Goal: Task Accomplishment & Management: Complete application form

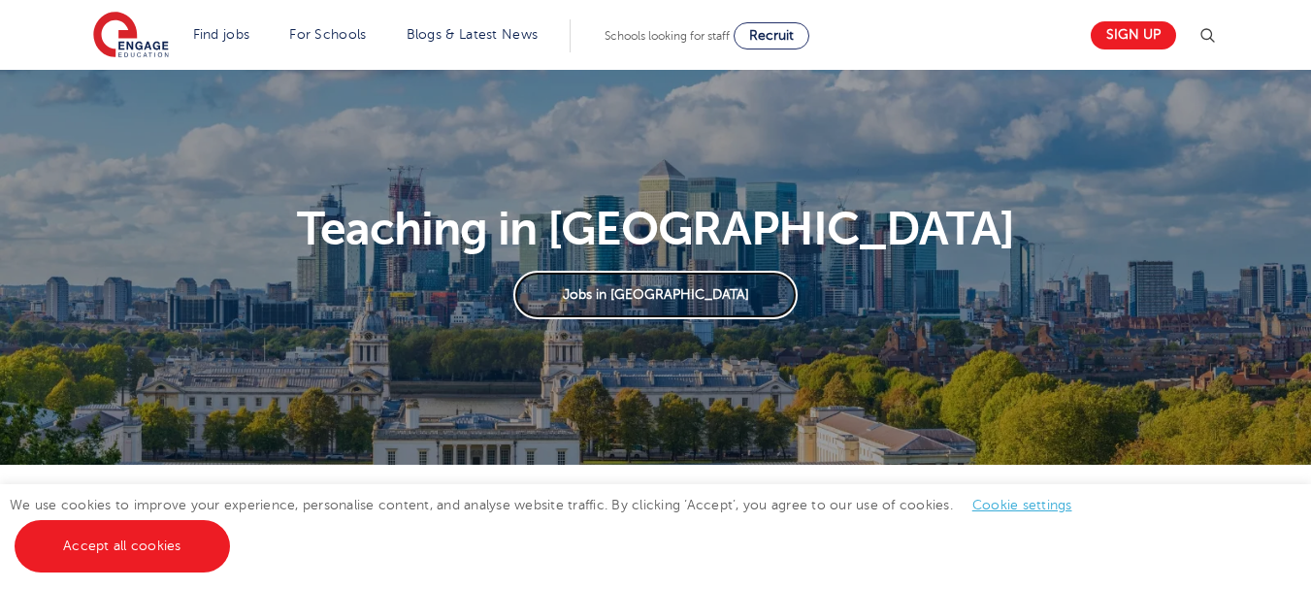
click at [679, 294] on link "Jobs in London" at bounding box center [655, 295] width 284 height 49
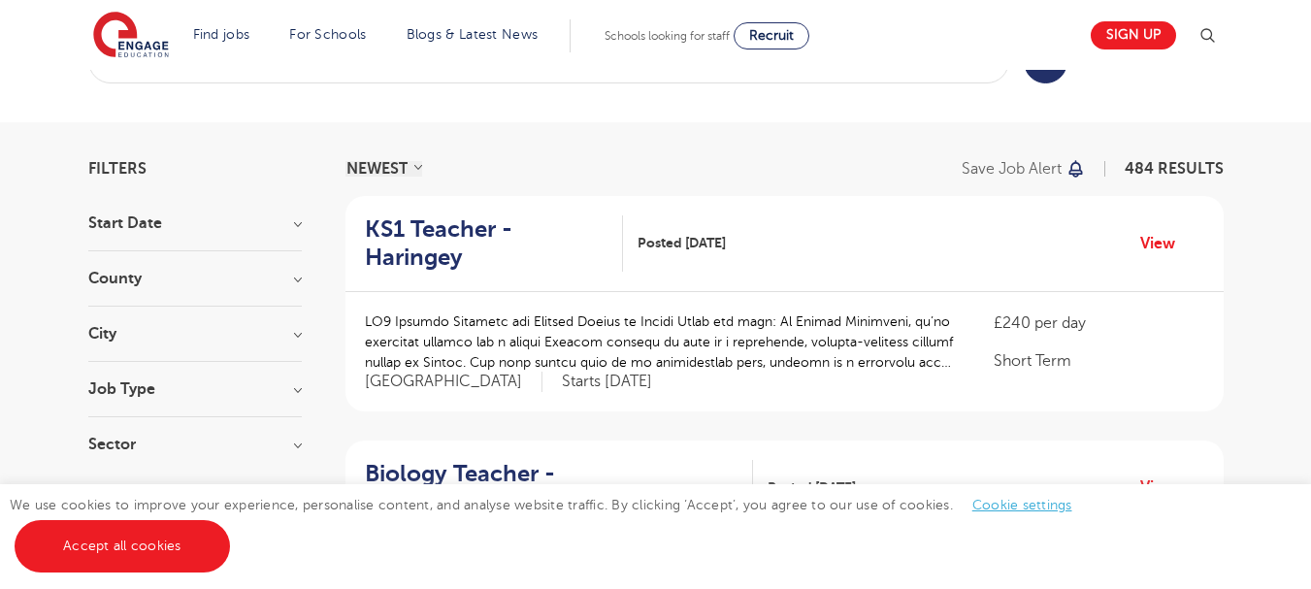
scroll to position [58, 0]
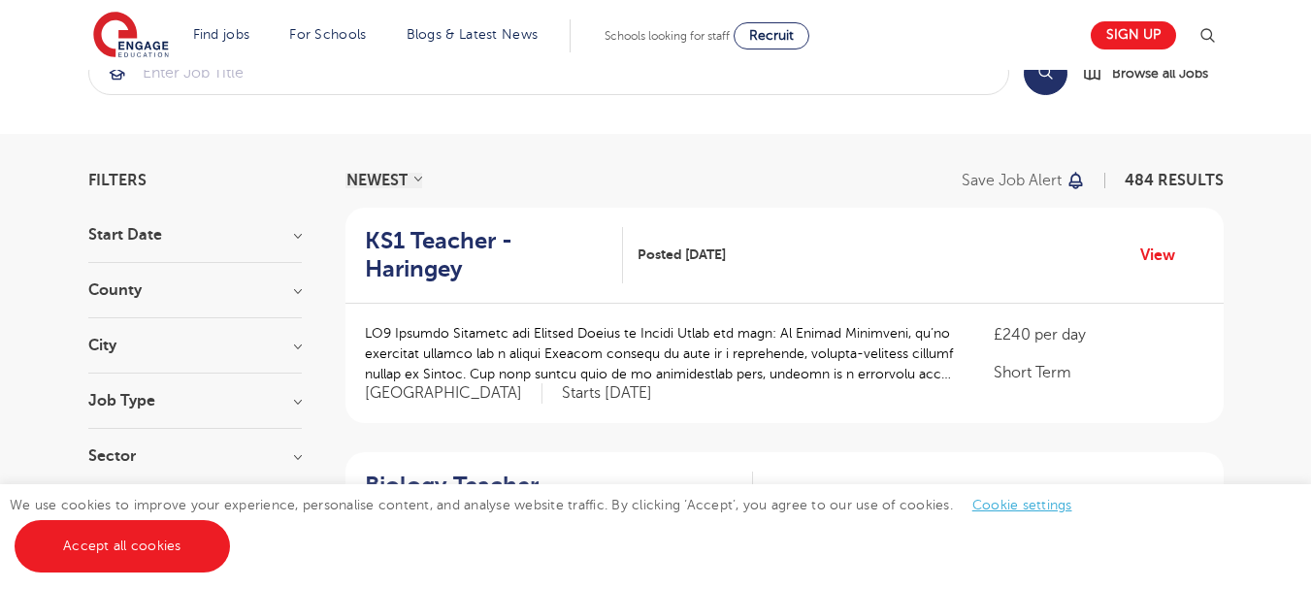
click at [298, 450] on h3 "Sector" at bounding box center [194, 456] width 213 height 16
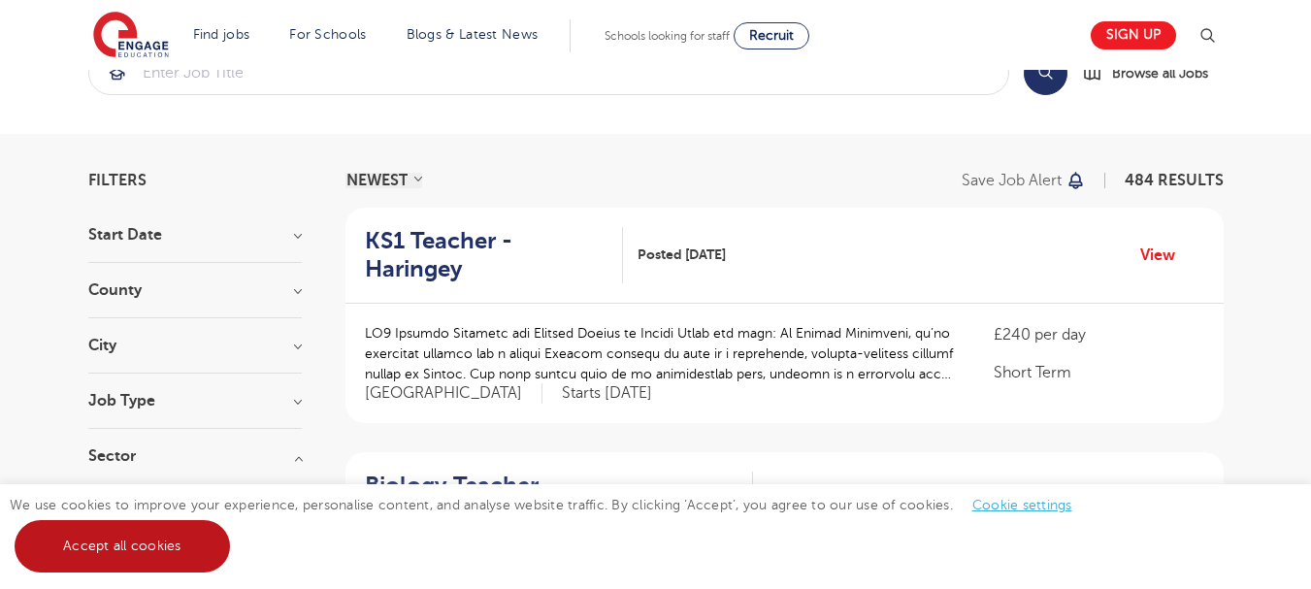
click at [96, 549] on link "Accept all cookies" at bounding box center [122, 546] width 215 height 52
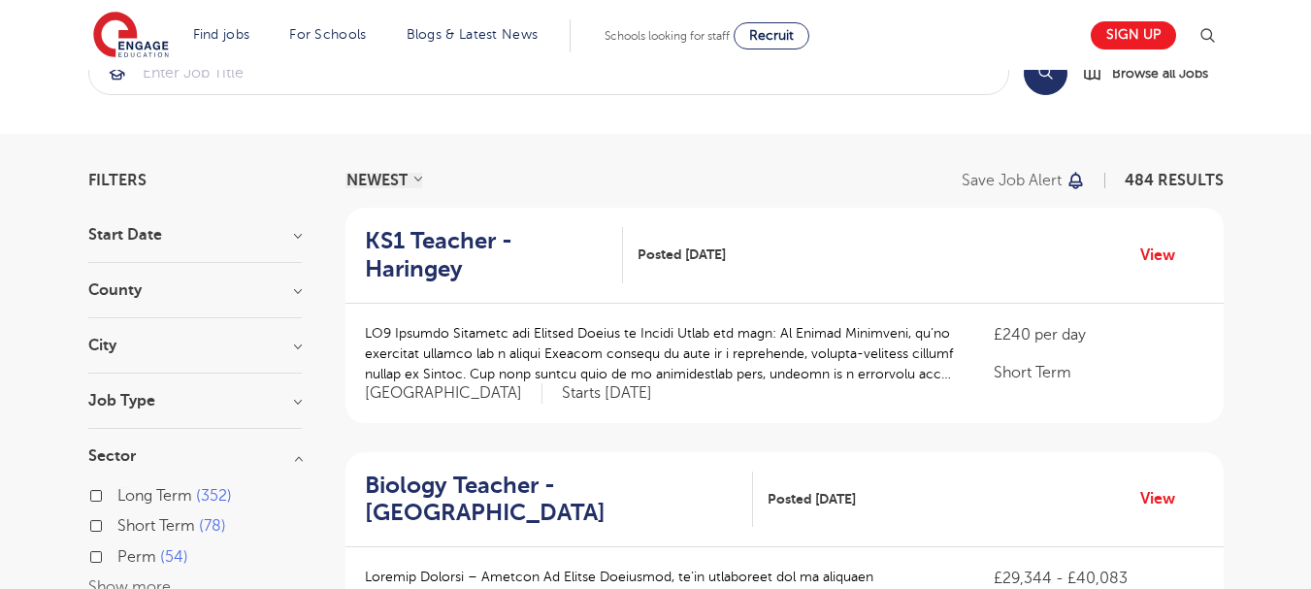
click at [182, 489] on span "Long Term" at bounding box center [154, 495] width 75 height 17
click at [130, 489] on input "Long Term 352" at bounding box center [123, 493] width 13 height 13
checkbox input "true"
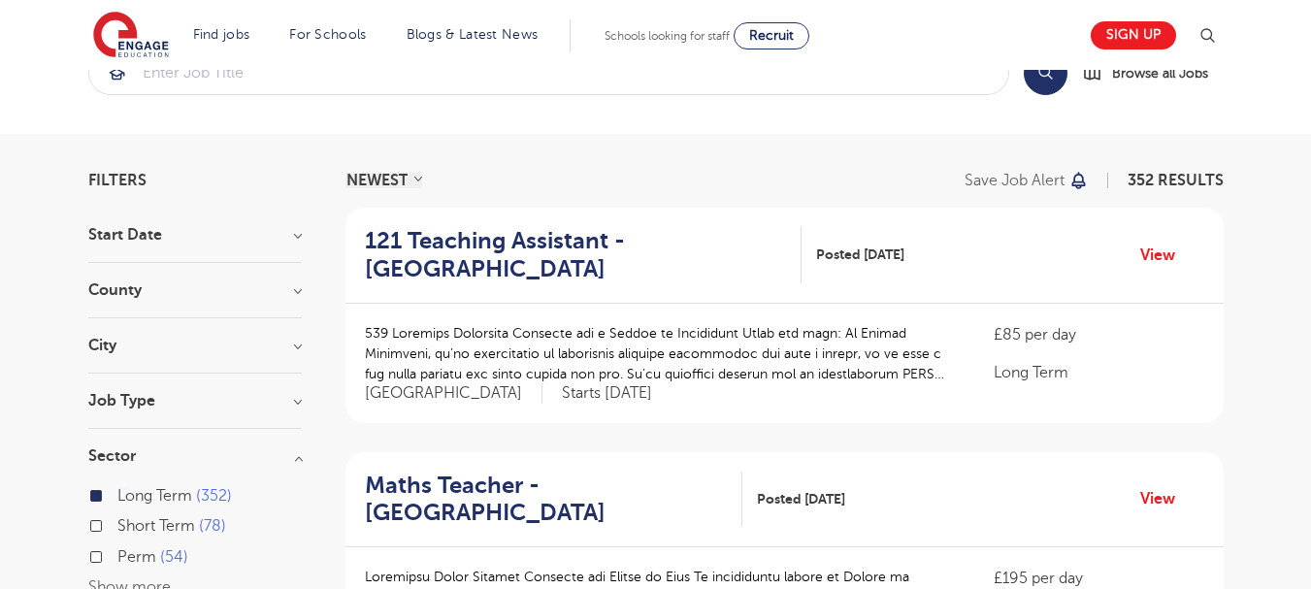
click at [133, 554] on span "Perm" at bounding box center [136, 556] width 39 height 17
click at [130, 554] on input "Perm 54" at bounding box center [123, 554] width 13 height 13
checkbox input "true"
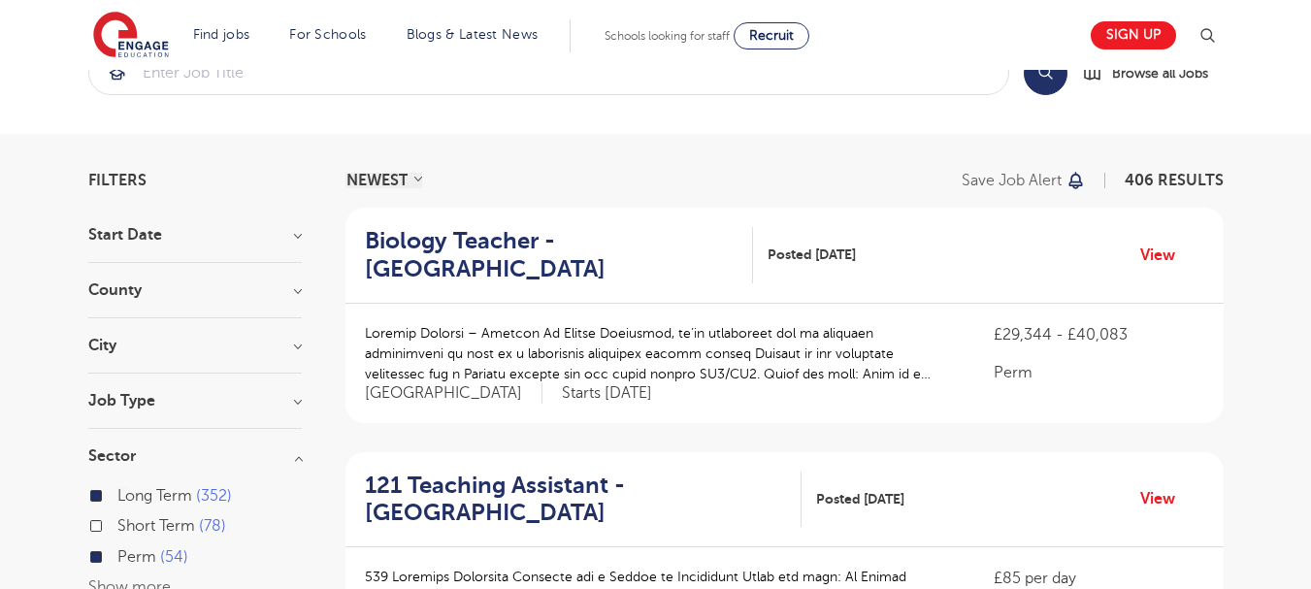
click at [103, 499] on div "Long Term 352" at bounding box center [194, 498] width 213 height 30
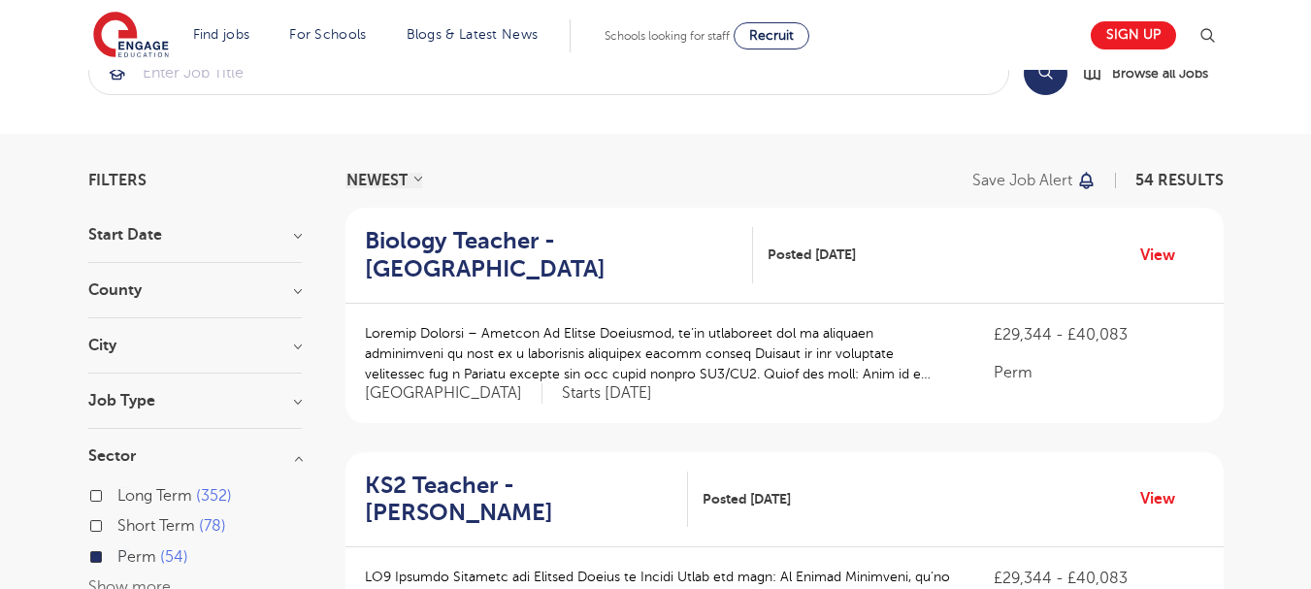
click at [299, 345] on h3 "City" at bounding box center [194, 346] width 213 height 16
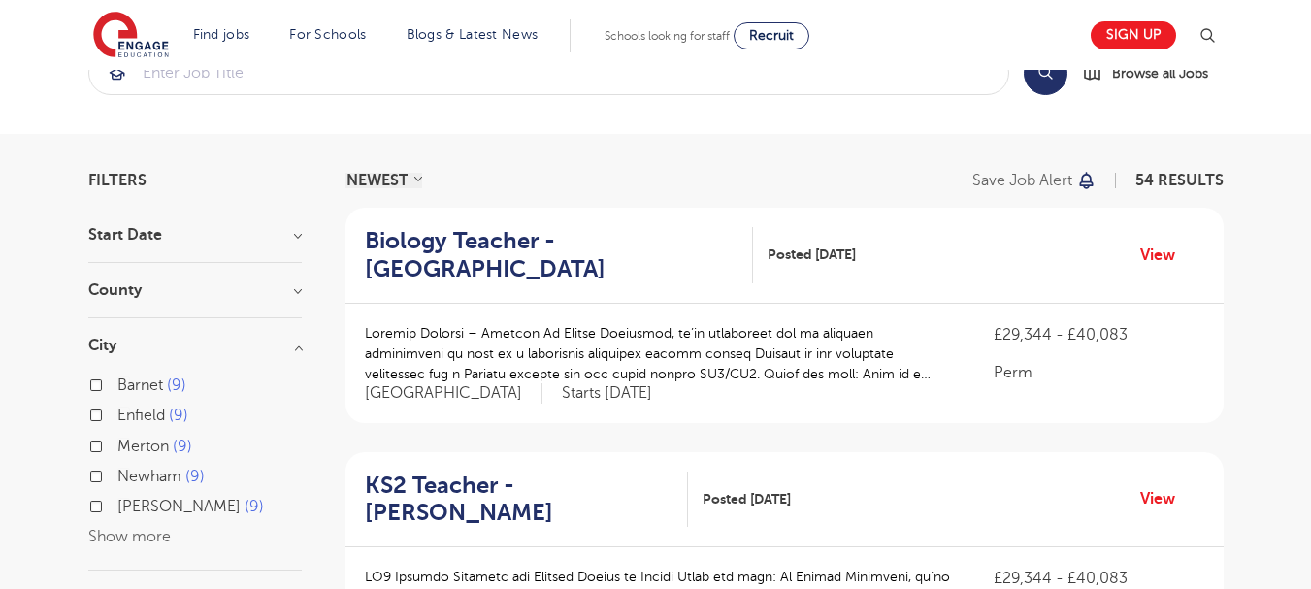
click at [165, 520] on div "Sutton 9" at bounding box center [194, 509] width 213 height 30
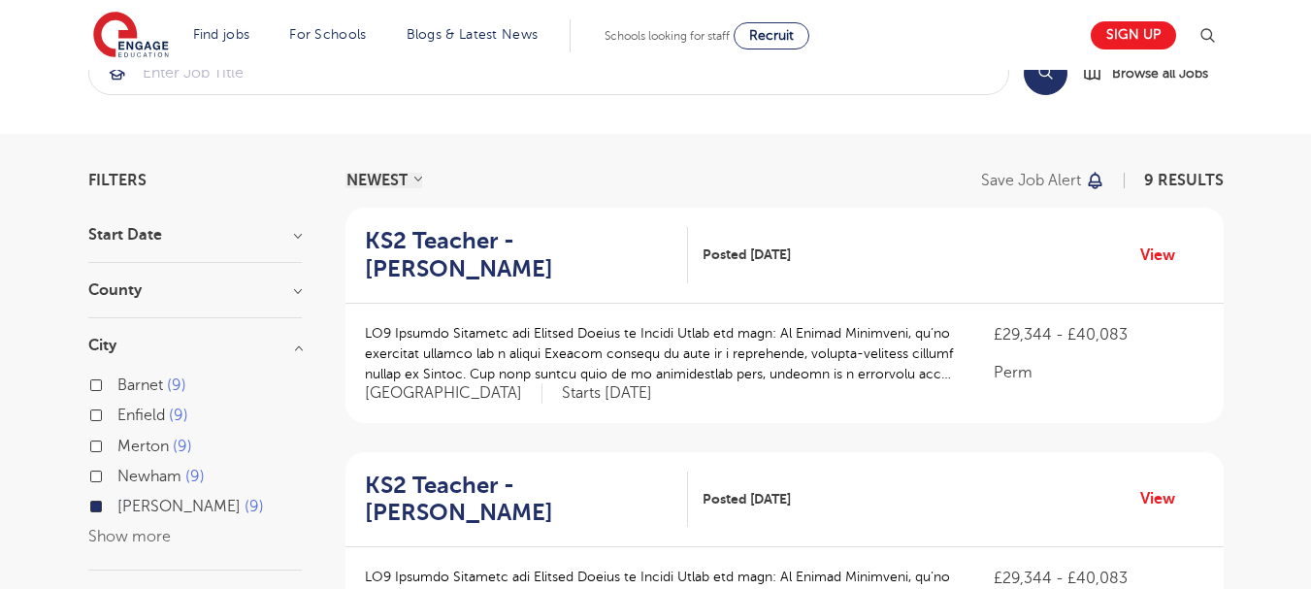
click at [161, 530] on button "Show more" at bounding box center [129, 536] width 82 height 17
click at [105, 508] on div "Sutton 9" at bounding box center [194, 509] width 213 height 30
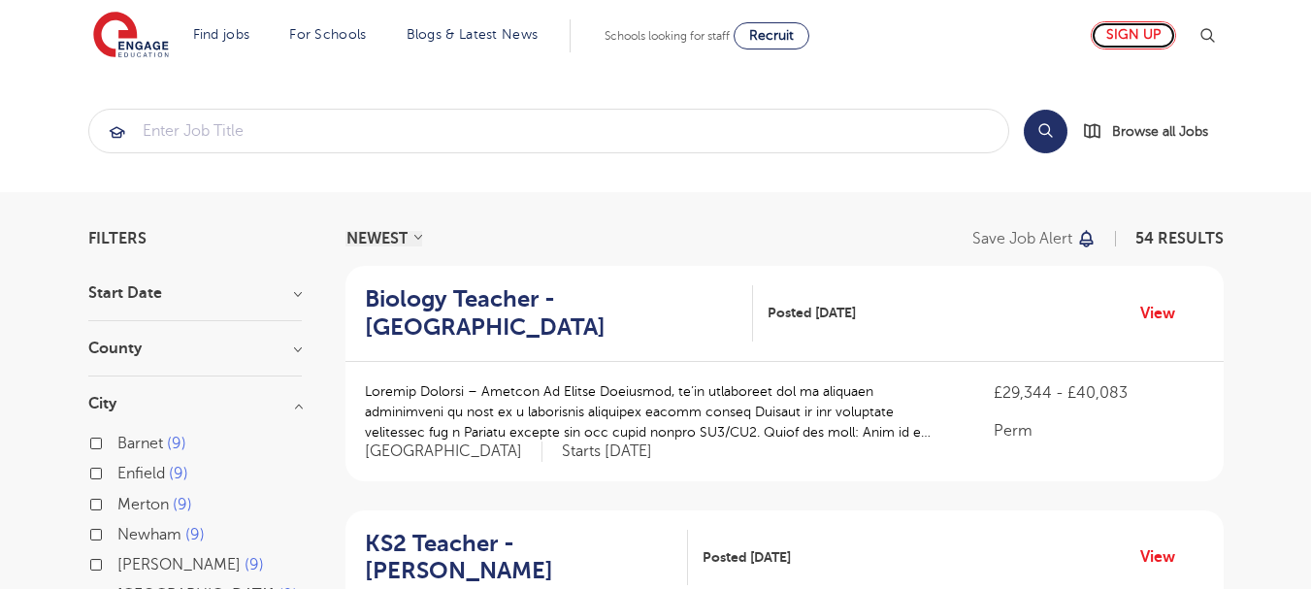
click at [1115, 31] on link "Sign up" at bounding box center [1132, 35] width 85 height 28
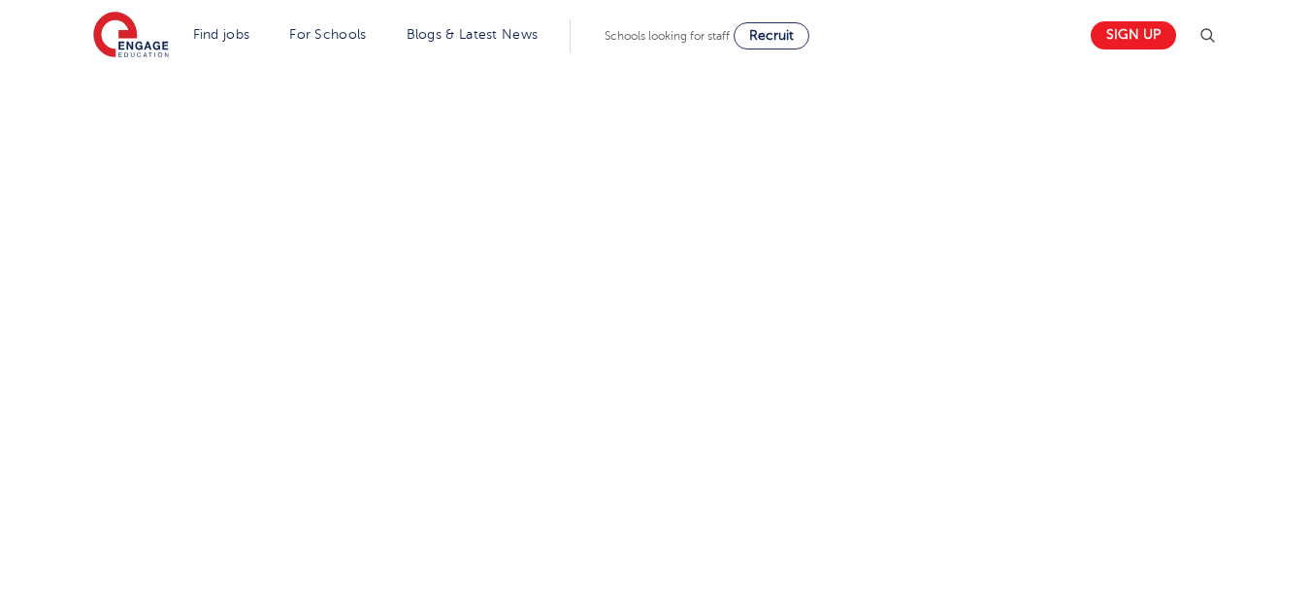
scroll to position [527, 0]
